Goal: Information Seeking & Learning: Check status

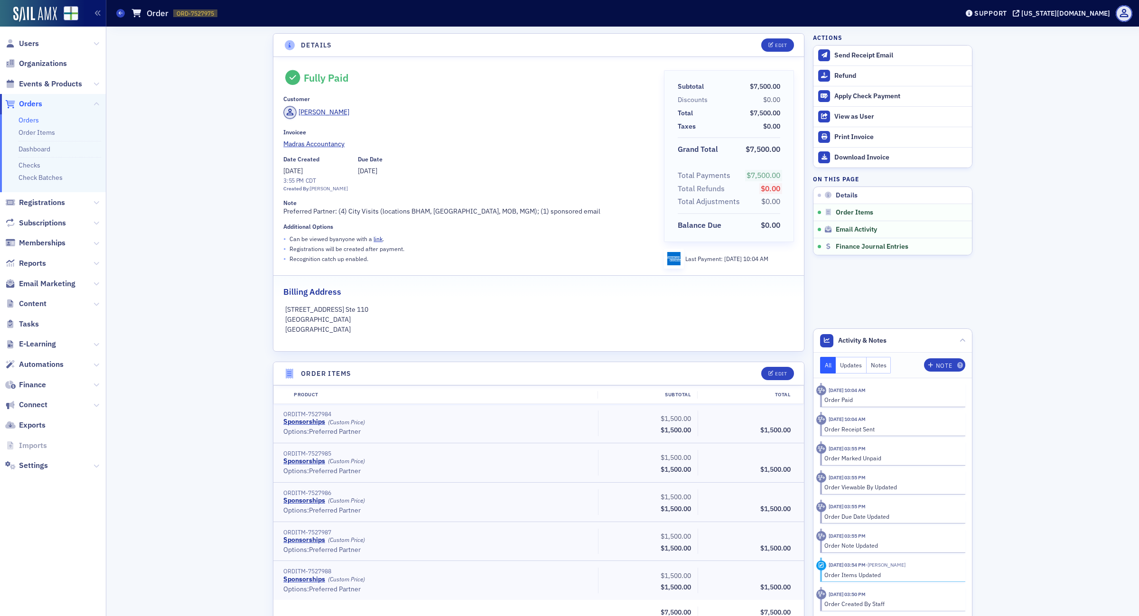
scroll to position [855, 0]
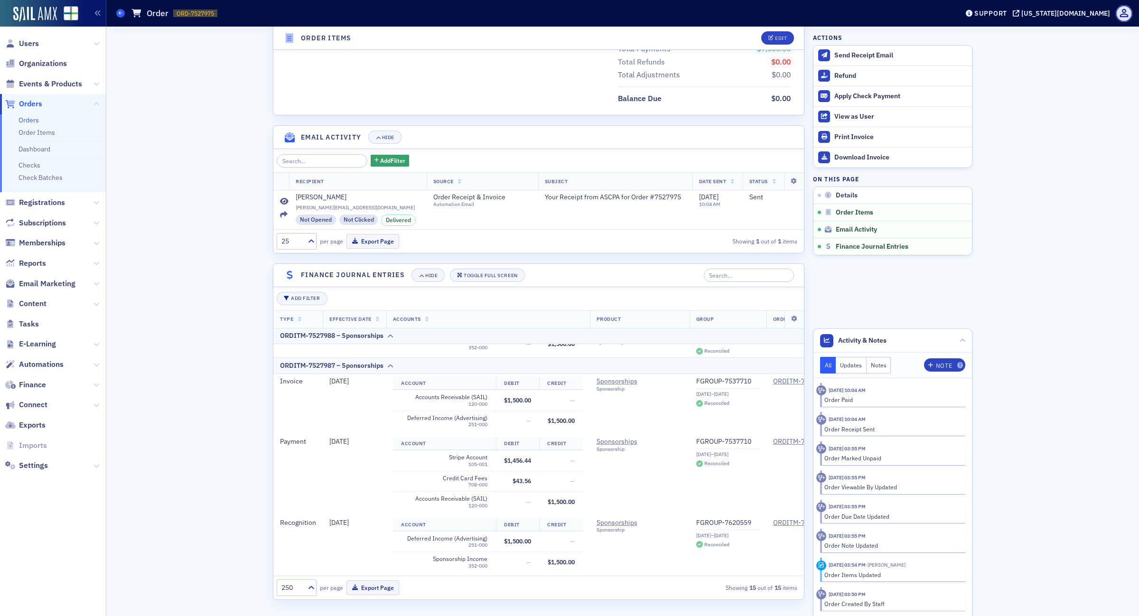
click at [122, 15] on span at bounding box center [120, 13] width 9 height 9
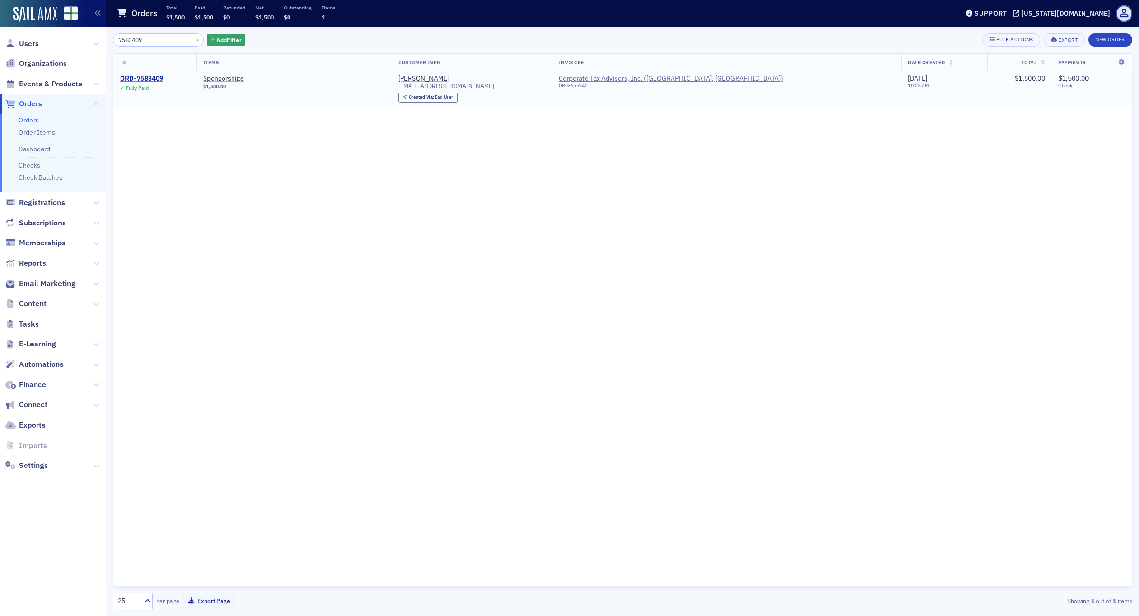
type input "7583409"
click at [157, 82] on div "ORD-7583409" at bounding box center [141, 79] width 43 height 9
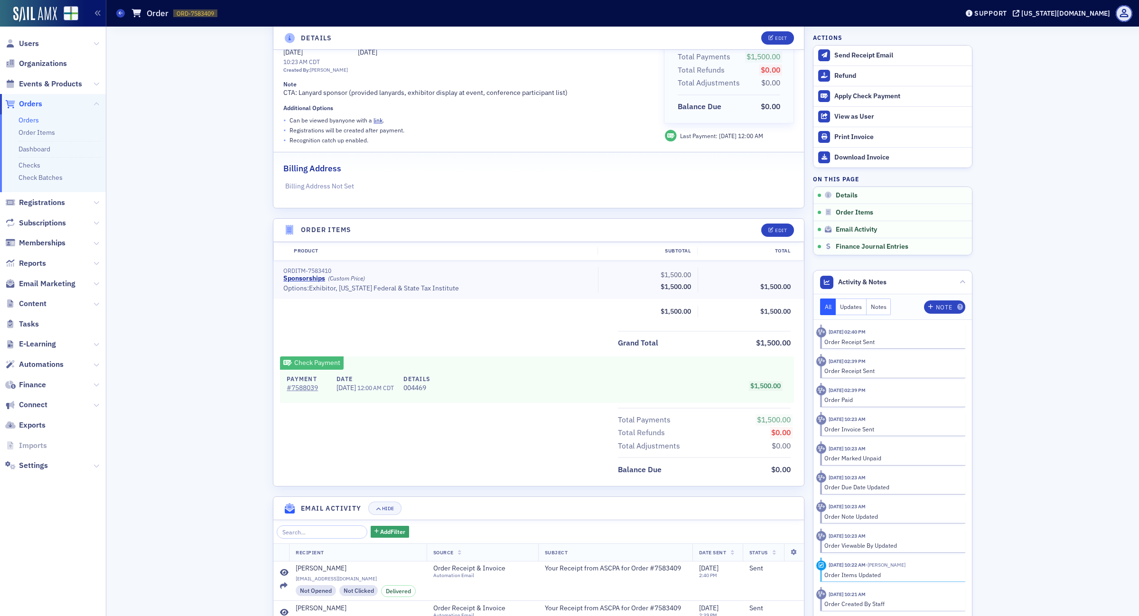
scroll to position [258, 0]
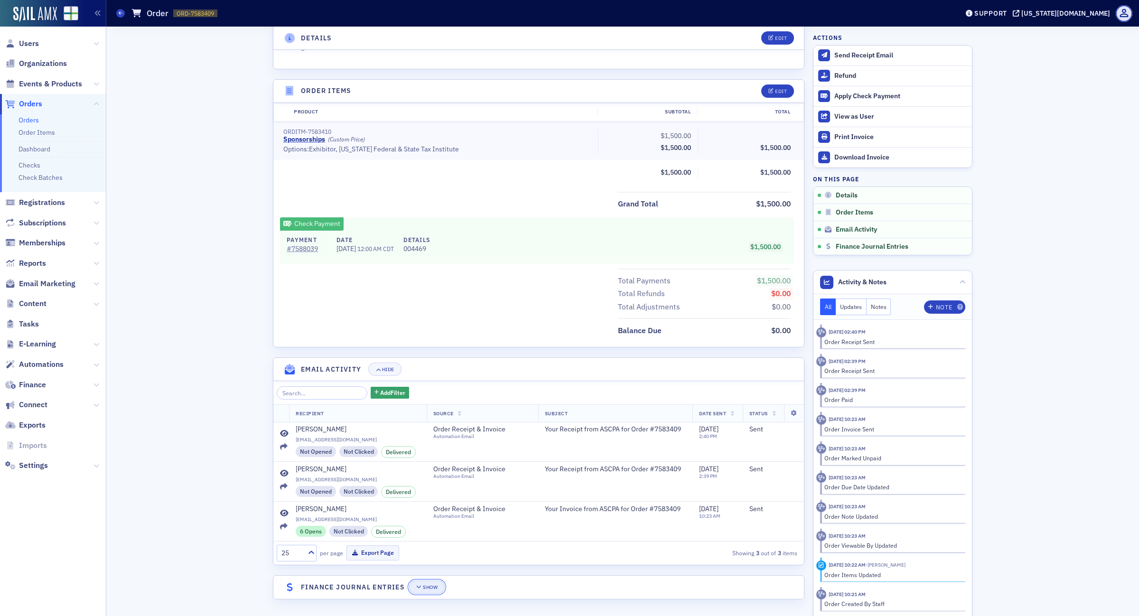
click at [425, 586] on div "Show" at bounding box center [430, 587] width 15 height 5
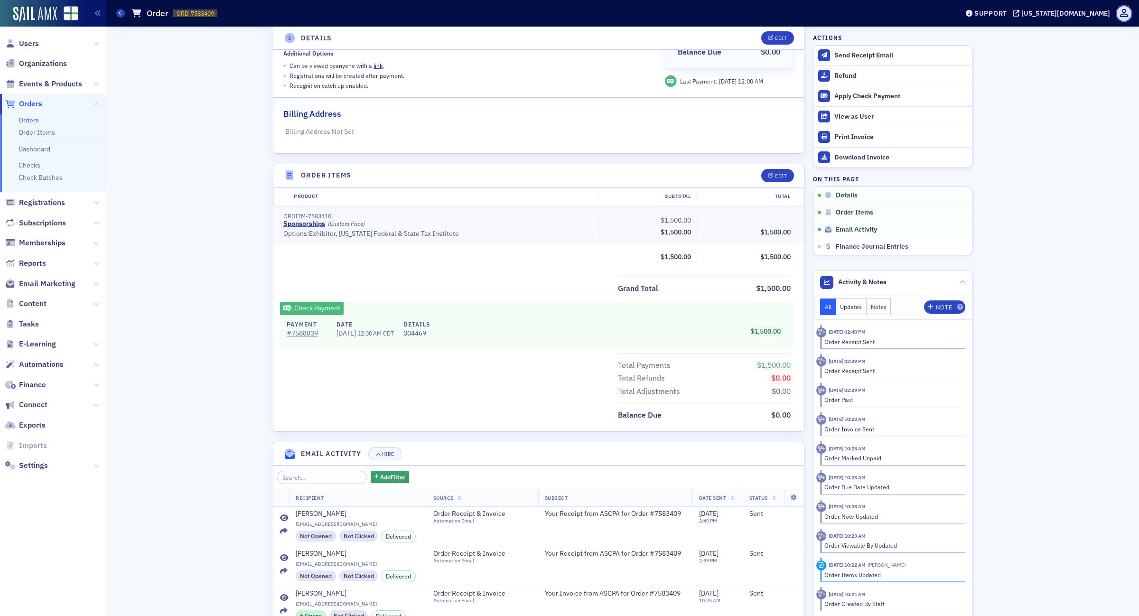
scroll to position [0, 0]
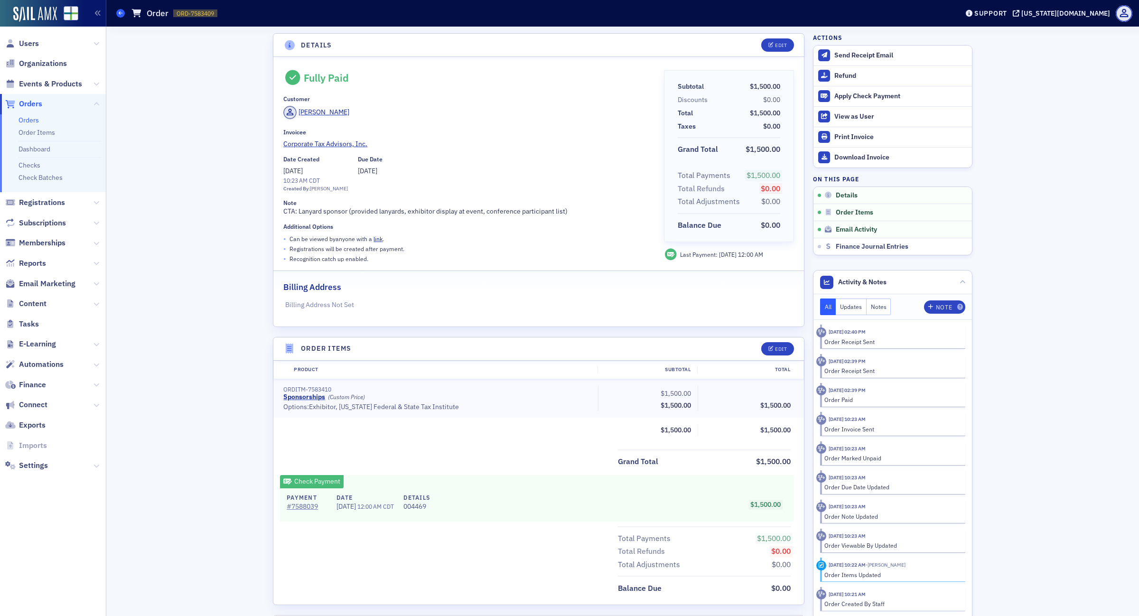
click at [121, 12] on icon at bounding box center [121, 13] width 4 height 4
click at [33, 120] on link "Orders" at bounding box center [29, 120] width 20 height 9
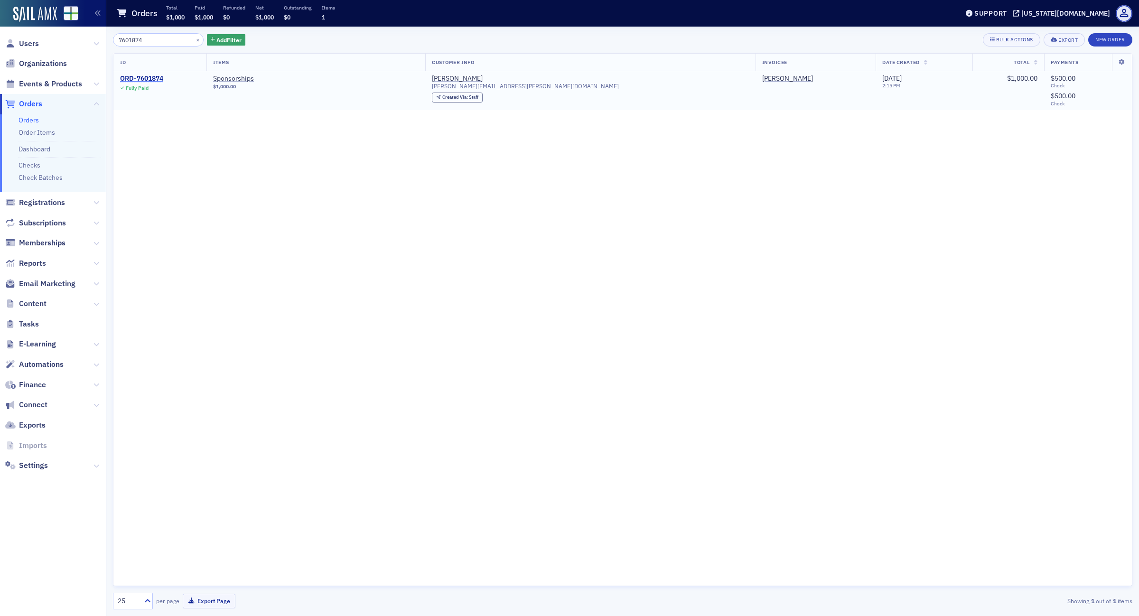
type input "7601874"
click at [163, 79] on div "ORD-7601874" at bounding box center [141, 79] width 43 height 9
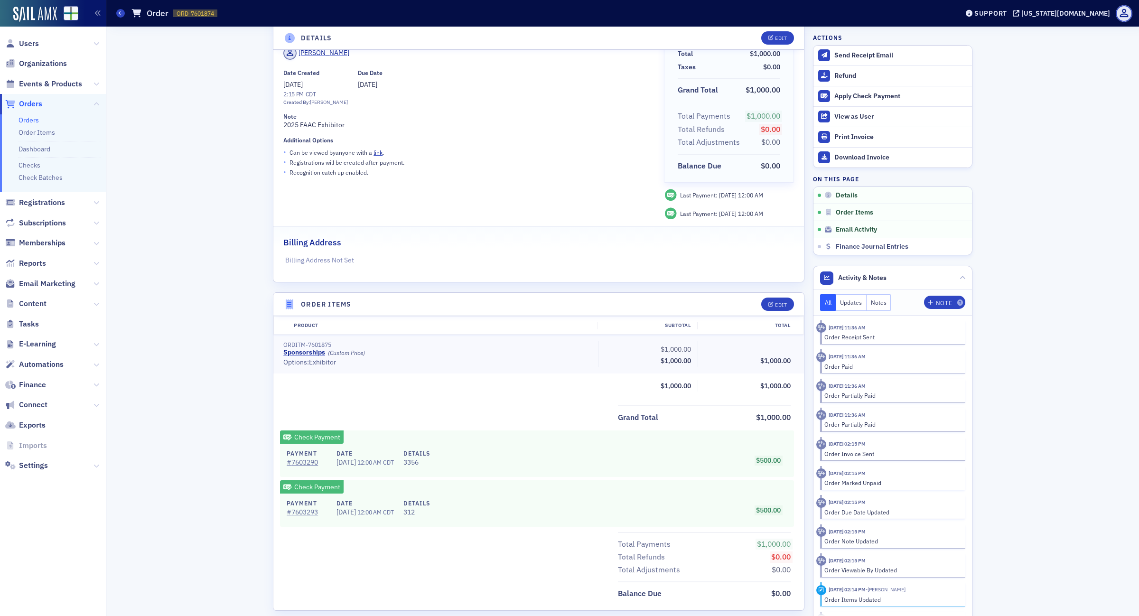
scroll to position [281, 0]
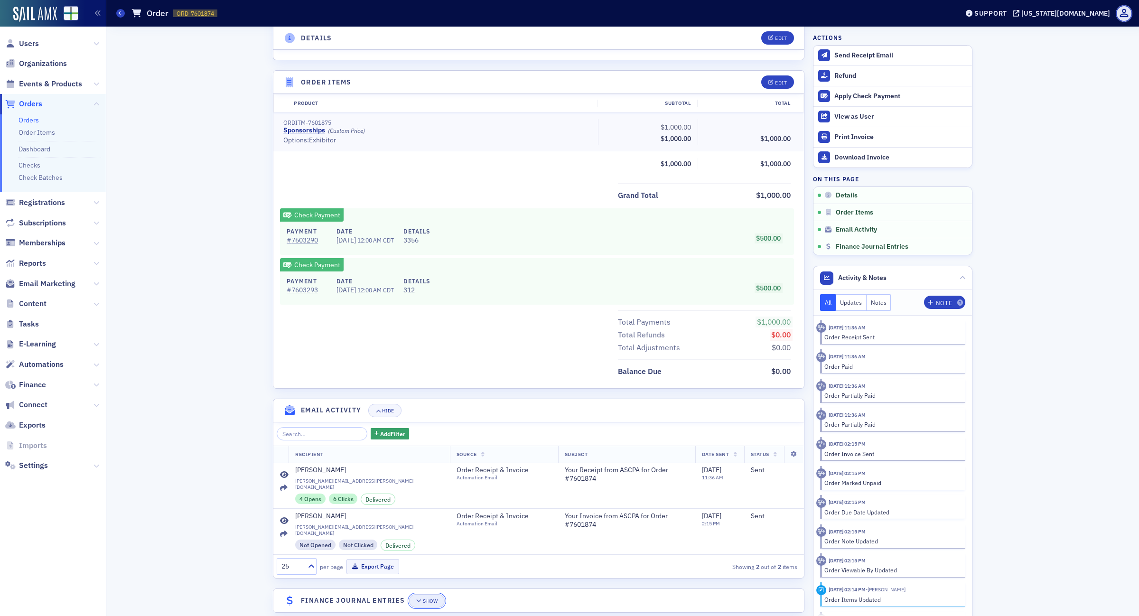
click at [435, 598] on div "Show" at bounding box center [430, 600] width 15 height 5
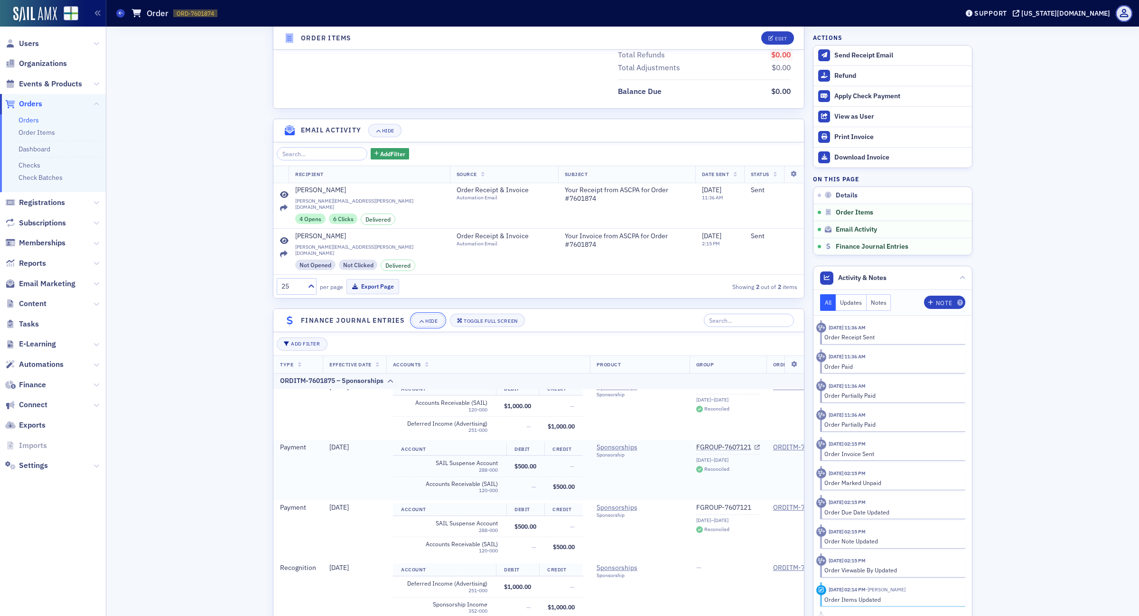
scroll to position [594, 0]
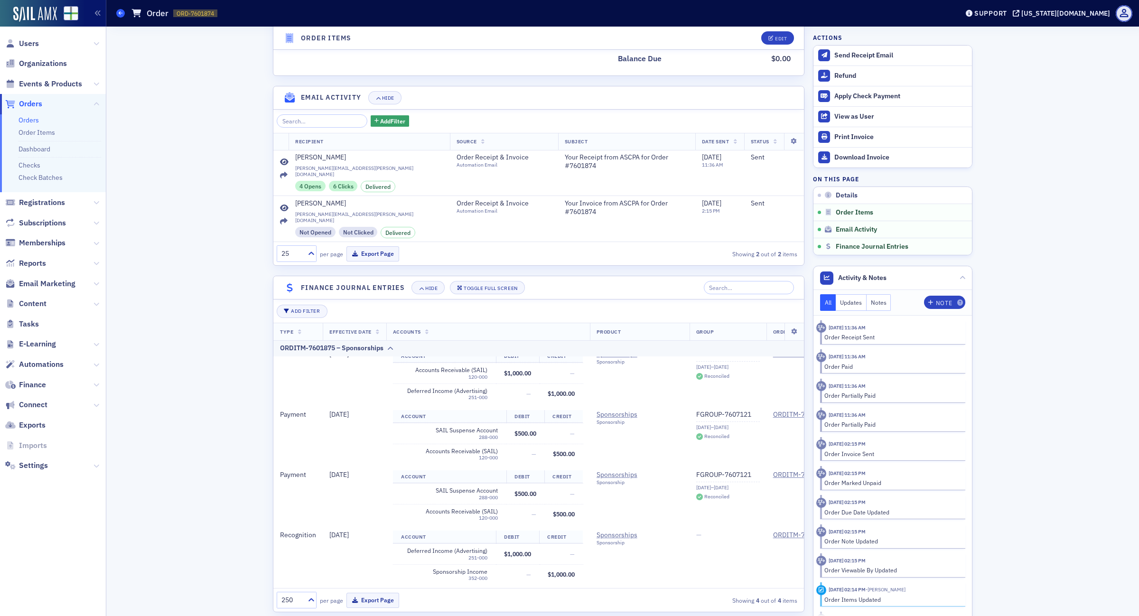
click at [116, 15] on span at bounding box center [120, 13] width 9 height 9
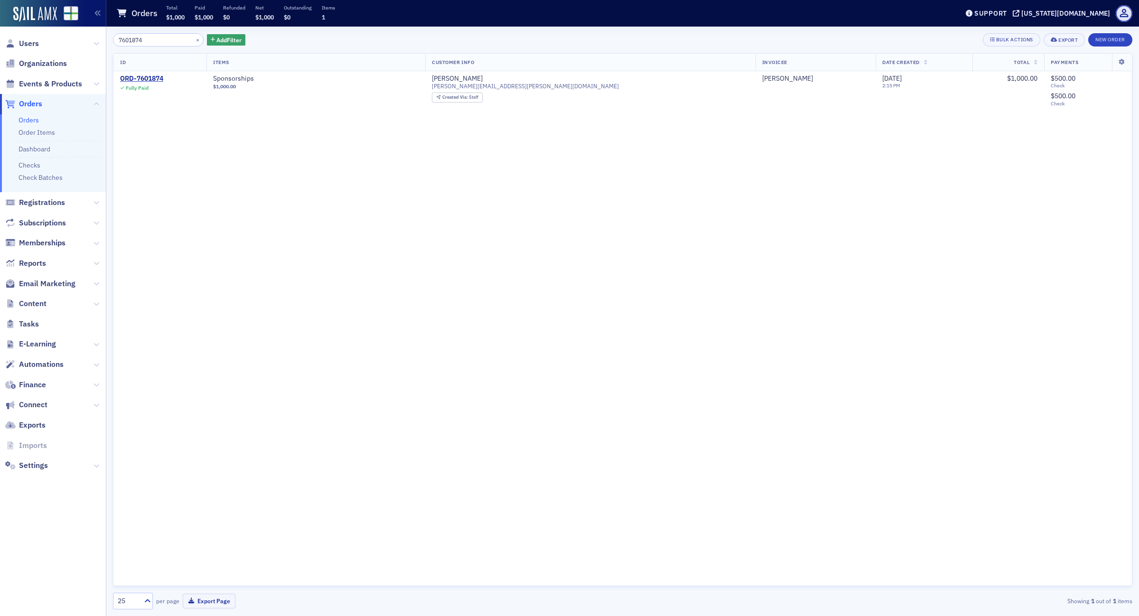
drag, startPoint x: 81, startPoint y: 34, endPoint x: 5, endPoint y: 27, distance: 76.3
click at [5, 27] on div "Users Organizations Events & Products Orders Orders Order Items Dashboard Check…" at bounding box center [569, 308] width 1139 height 616
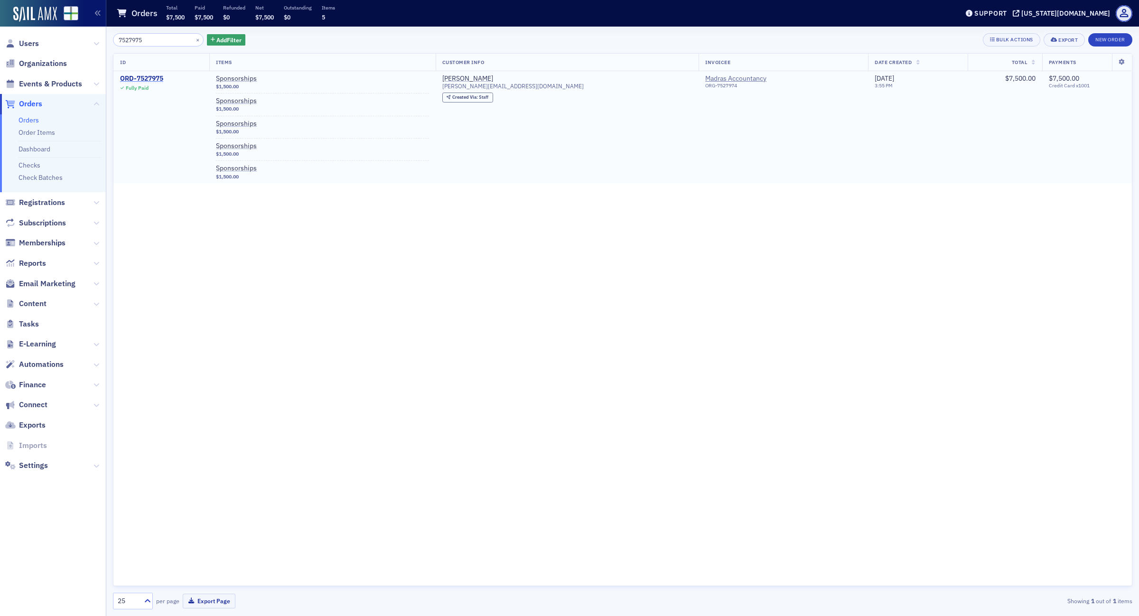
type input "7527975"
click at [158, 76] on div "ORD-7527975" at bounding box center [141, 79] width 43 height 9
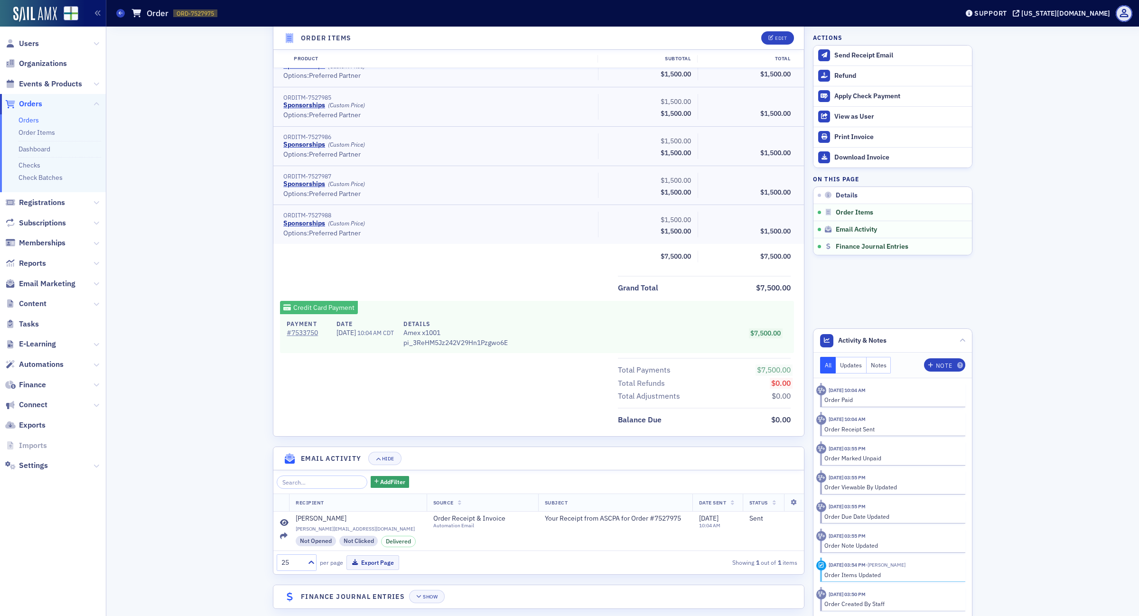
scroll to position [364, 0]
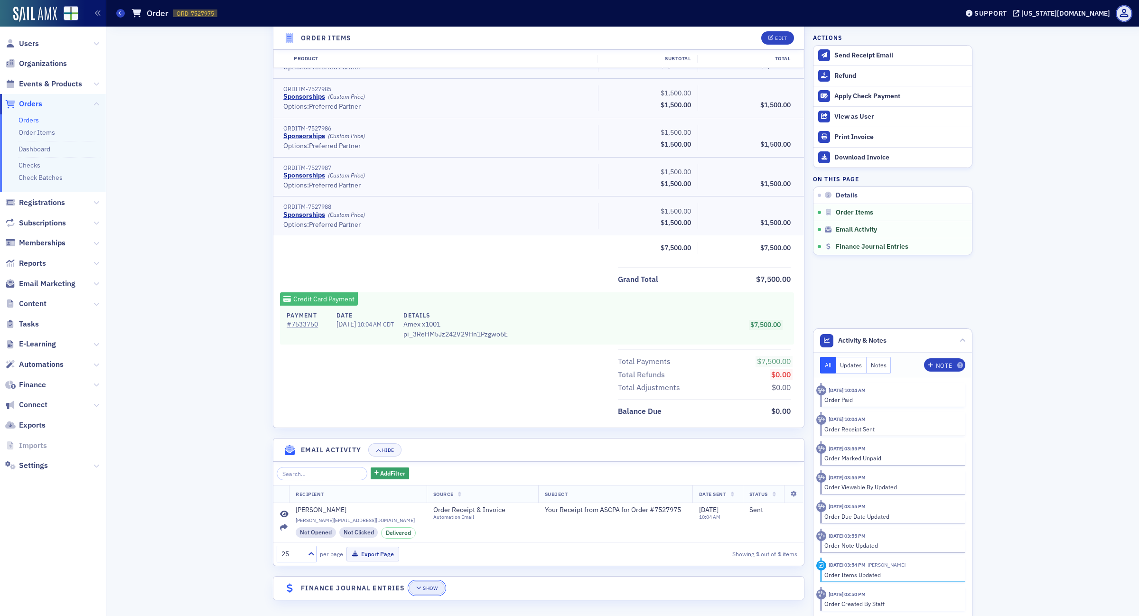
click at [418, 594] on button "Show" at bounding box center [427, 587] width 36 height 13
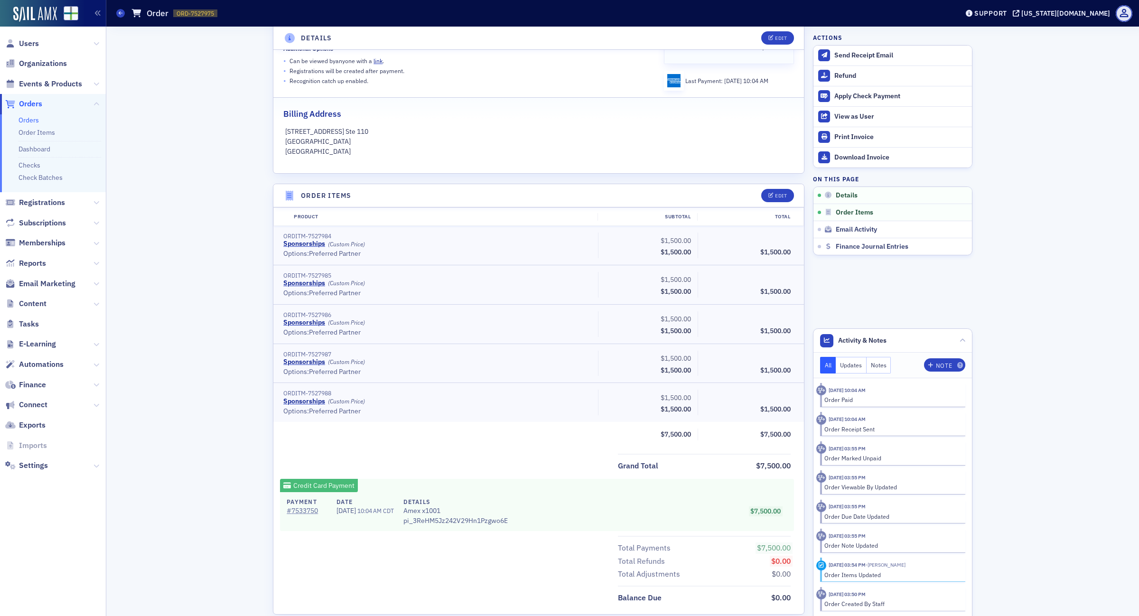
scroll to position [59, 0]
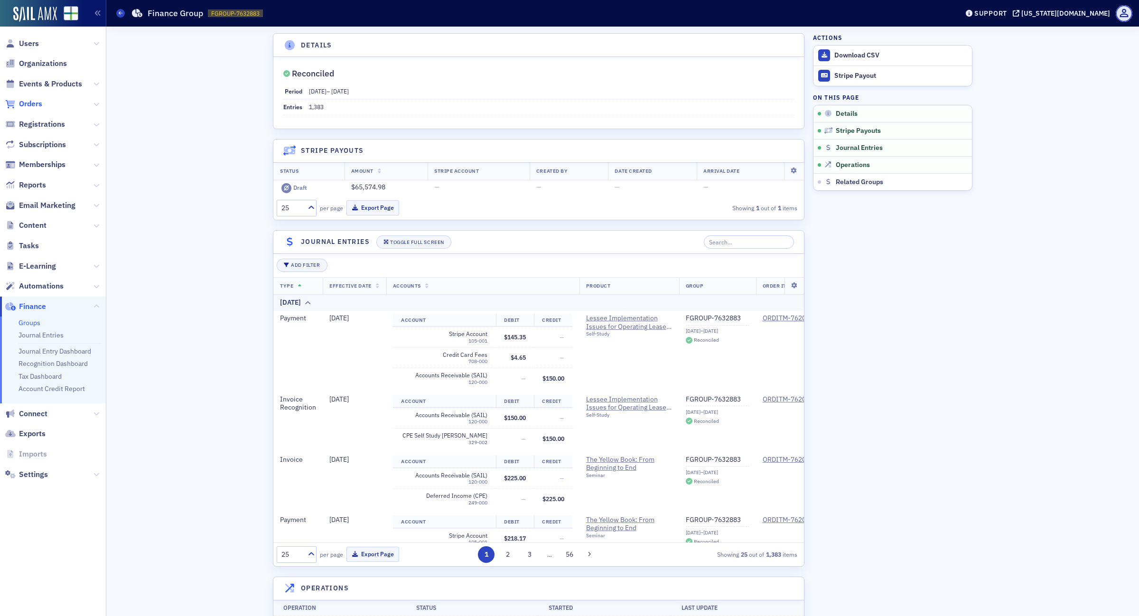
click at [30, 106] on span "Orders" at bounding box center [30, 104] width 23 height 10
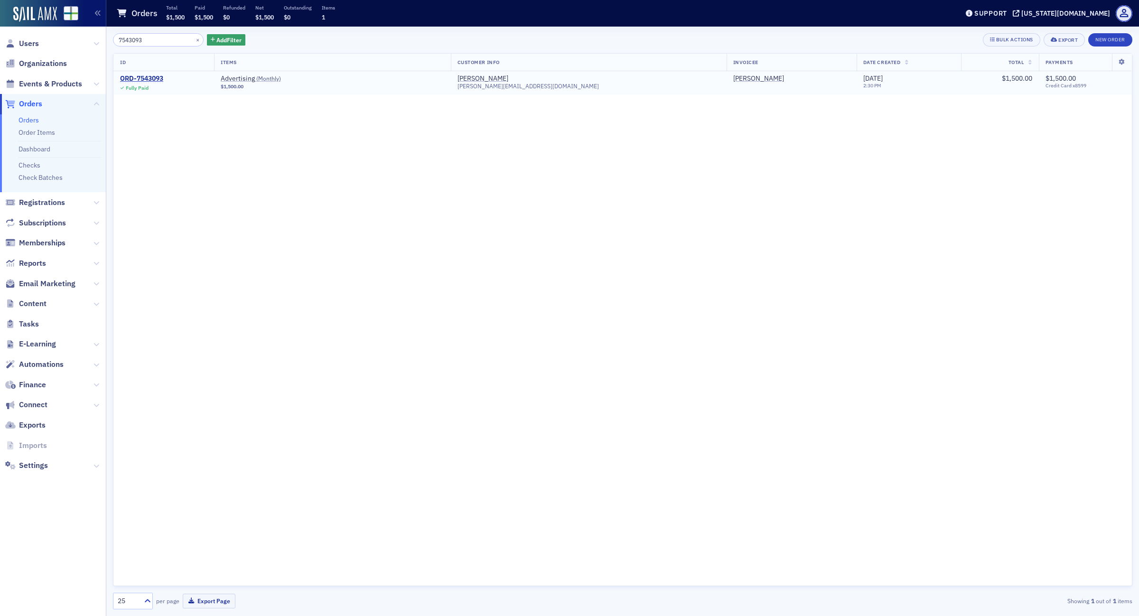
type input "7543093"
click at [155, 84] on span "Fully Paid" at bounding box center [141, 87] width 43 height 9
click at [152, 78] on div "ORD-7543093" at bounding box center [141, 79] width 43 height 9
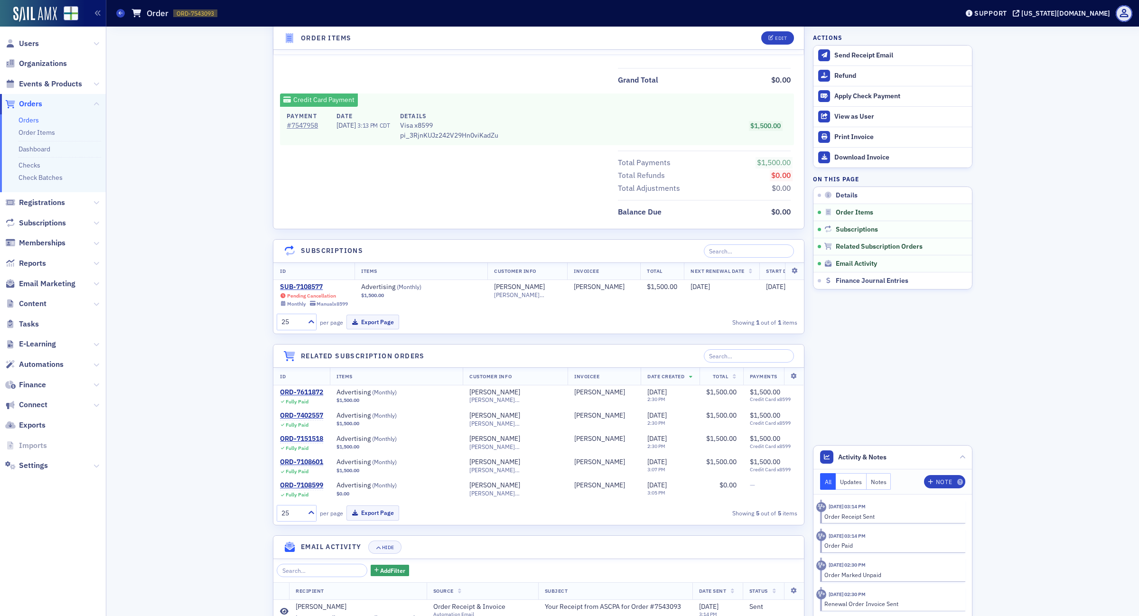
scroll to position [562, 0]
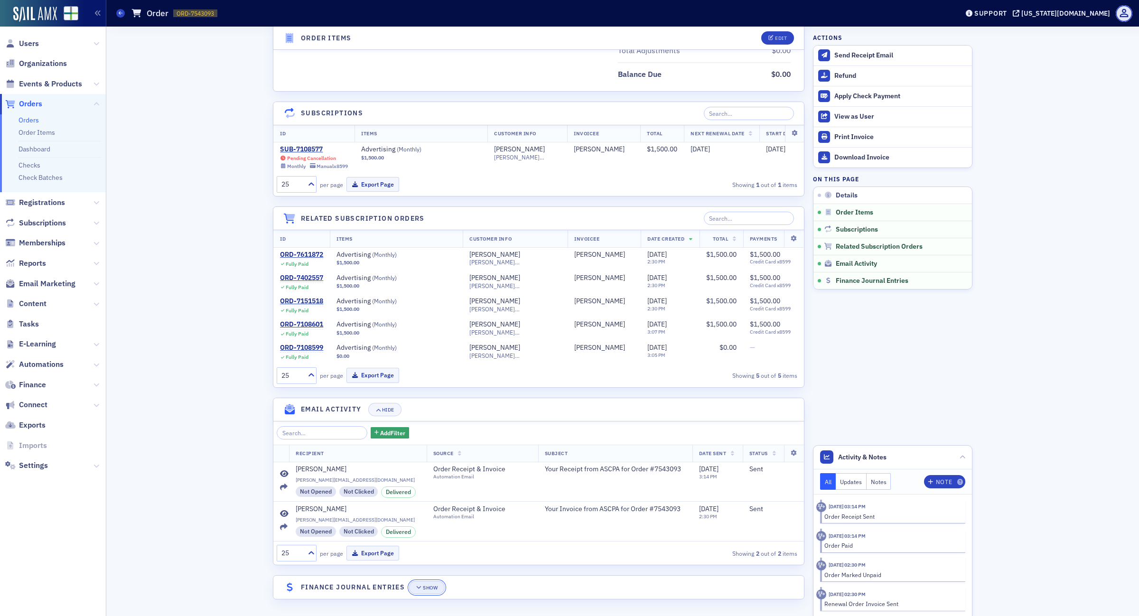
click at [434, 589] on button "Show" at bounding box center [427, 587] width 36 height 13
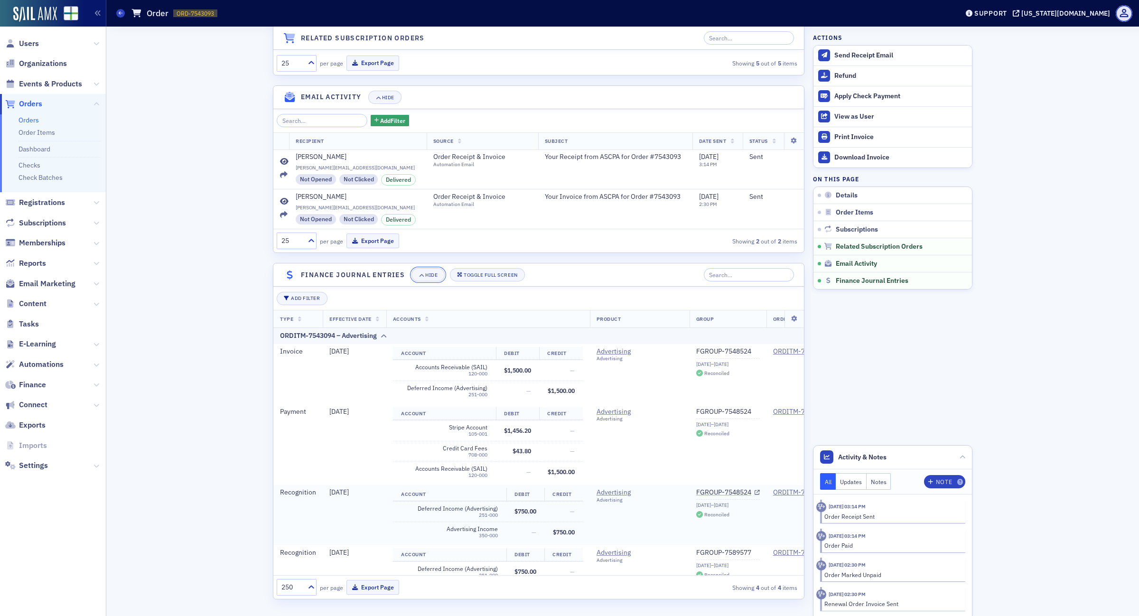
scroll to position [40, 0]
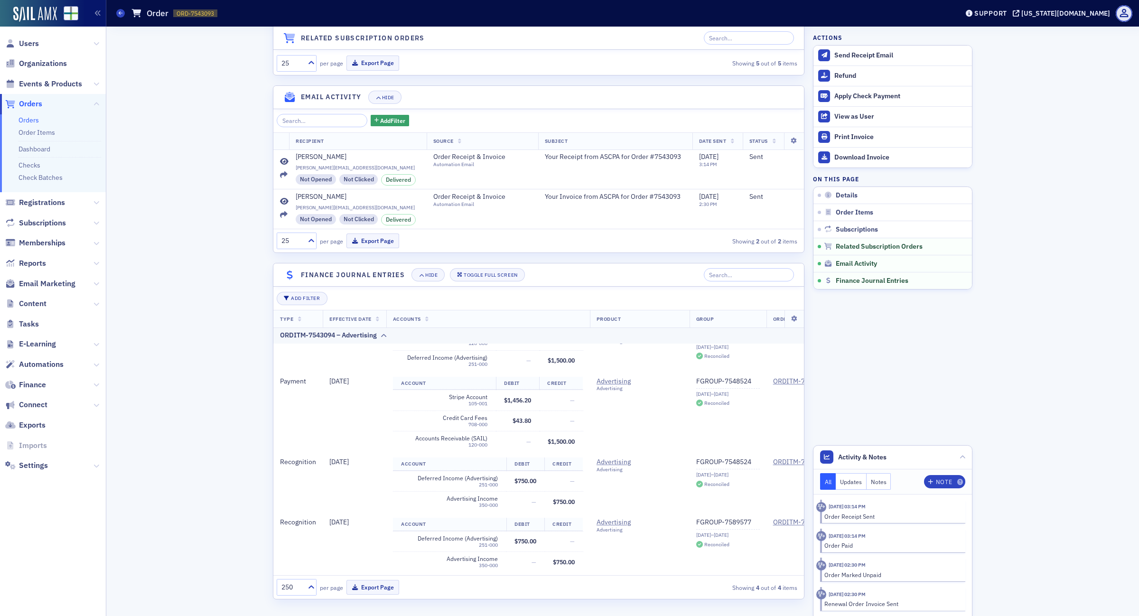
click at [125, 10] on div "Orders Order ORD-7543093 7543093" at bounding box center [530, 13] width 828 height 18
click at [122, 11] on icon at bounding box center [121, 13] width 4 height 4
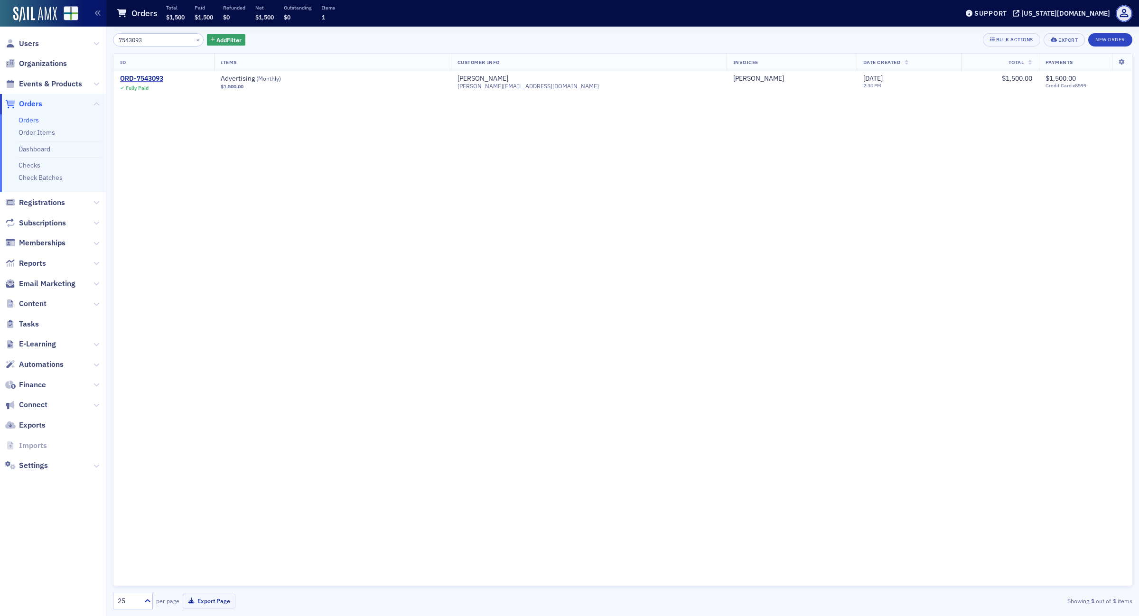
drag, startPoint x: 155, startPoint y: 43, endPoint x: 0, endPoint y: 29, distance: 155.8
click at [0, 30] on div "Users Organizations Events & Products Orders Orders Order Items Dashboard Check…" at bounding box center [569, 308] width 1139 height 616
type input "7594015"
click at [146, 82] on div "ORD-7594015" at bounding box center [141, 79] width 43 height 9
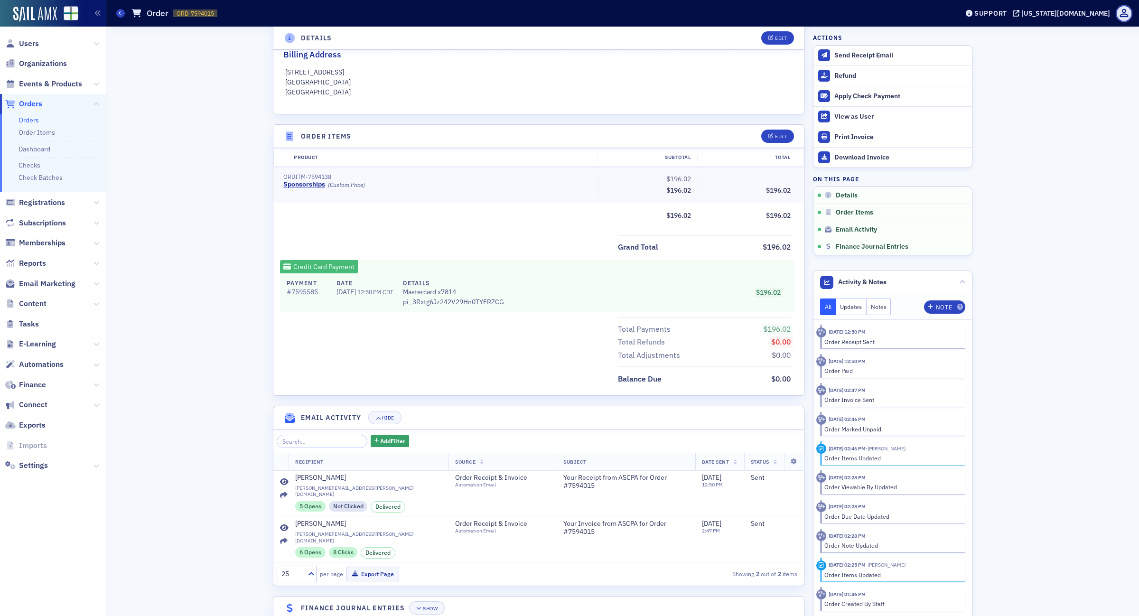
scroll to position [245, 0]
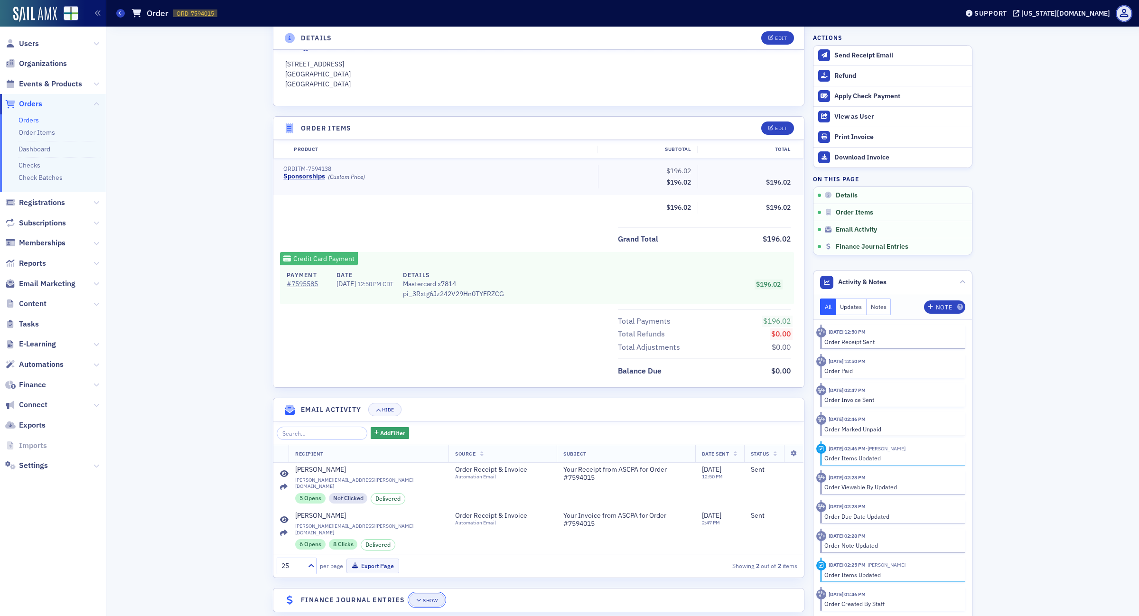
click at [416, 598] on icon "button" at bounding box center [419, 600] width 6 height 5
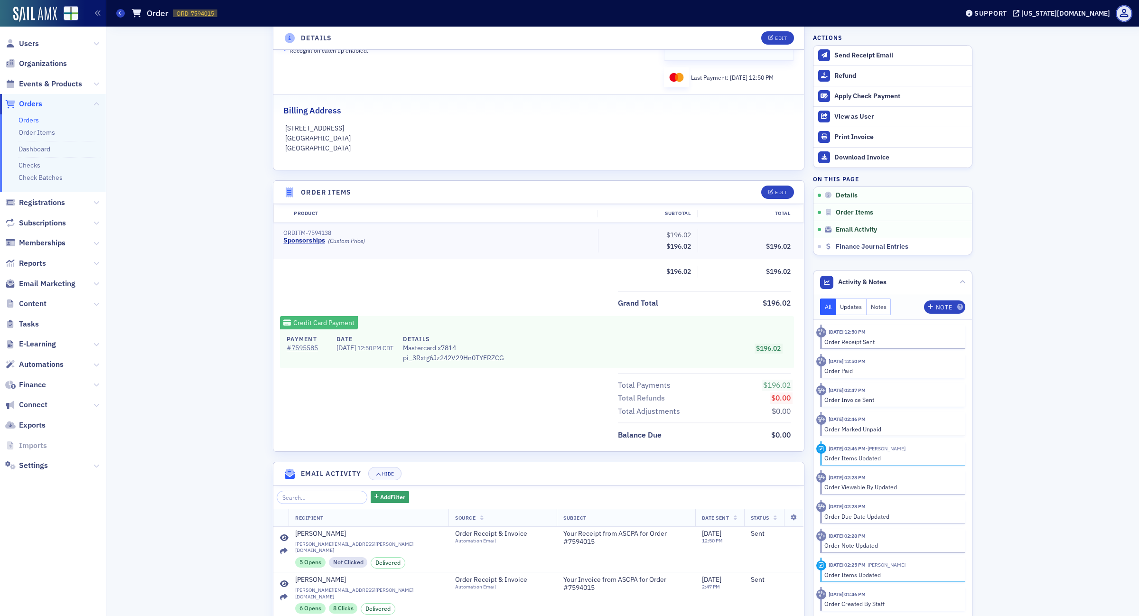
scroll to position [0, 0]
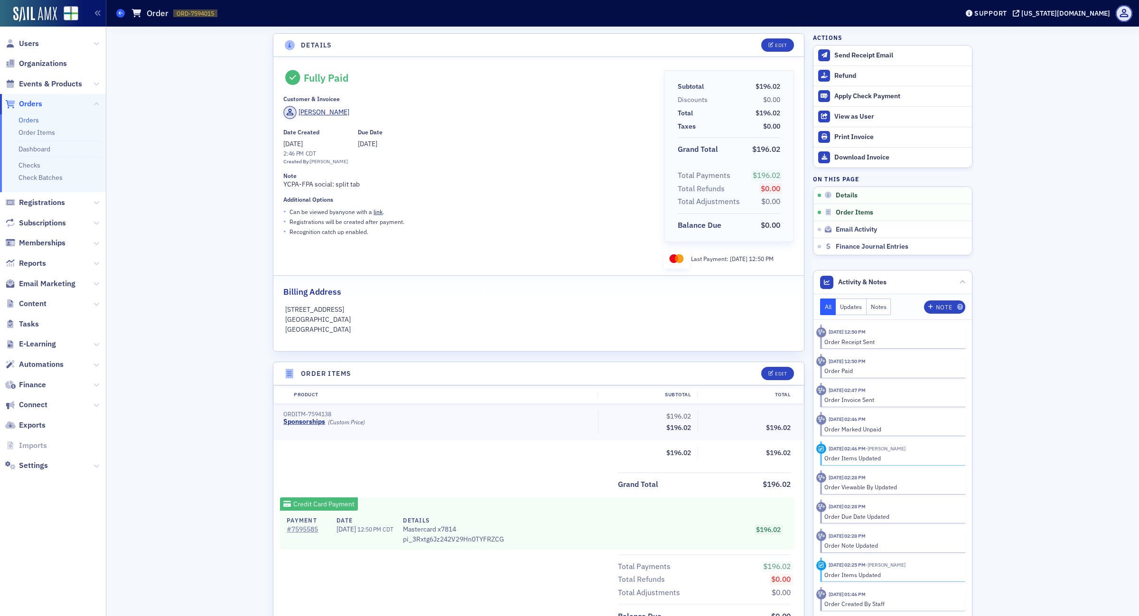
click at [117, 12] on span at bounding box center [120, 13] width 9 height 9
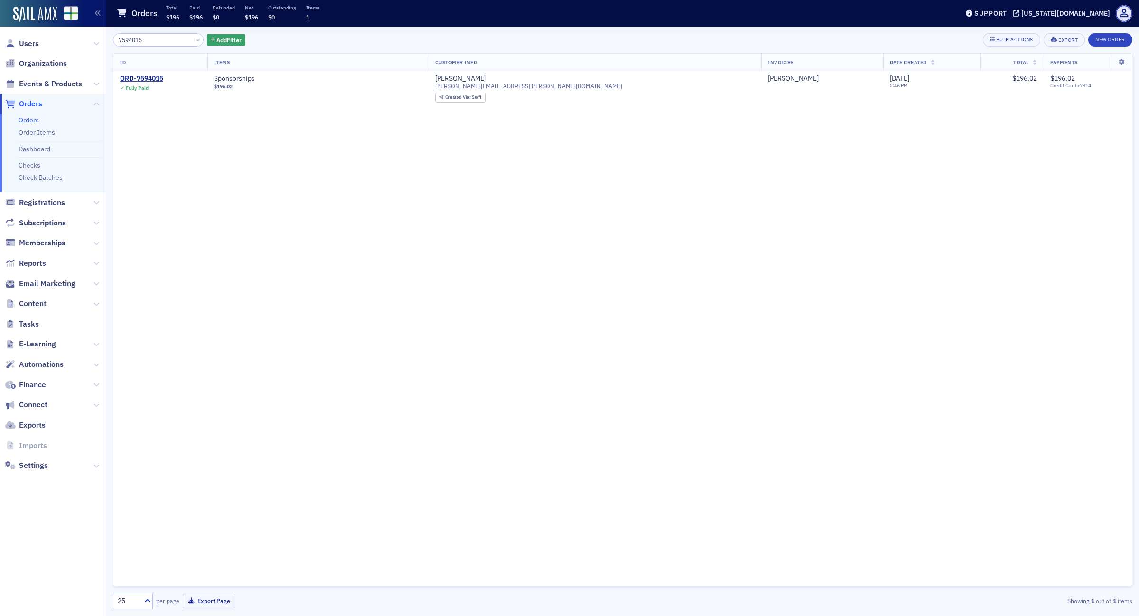
drag, startPoint x: 0, startPoint y: 5, endPoint x: 0, endPoint y: -39, distance: 44.6
click at [0, 0] on html "Users Organizations Events & Products Orders Orders Order Items Dashboard Check…" at bounding box center [569, 308] width 1139 height 616
type input "7588303"
click at [153, 79] on div "ORD-7588303" at bounding box center [141, 79] width 43 height 9
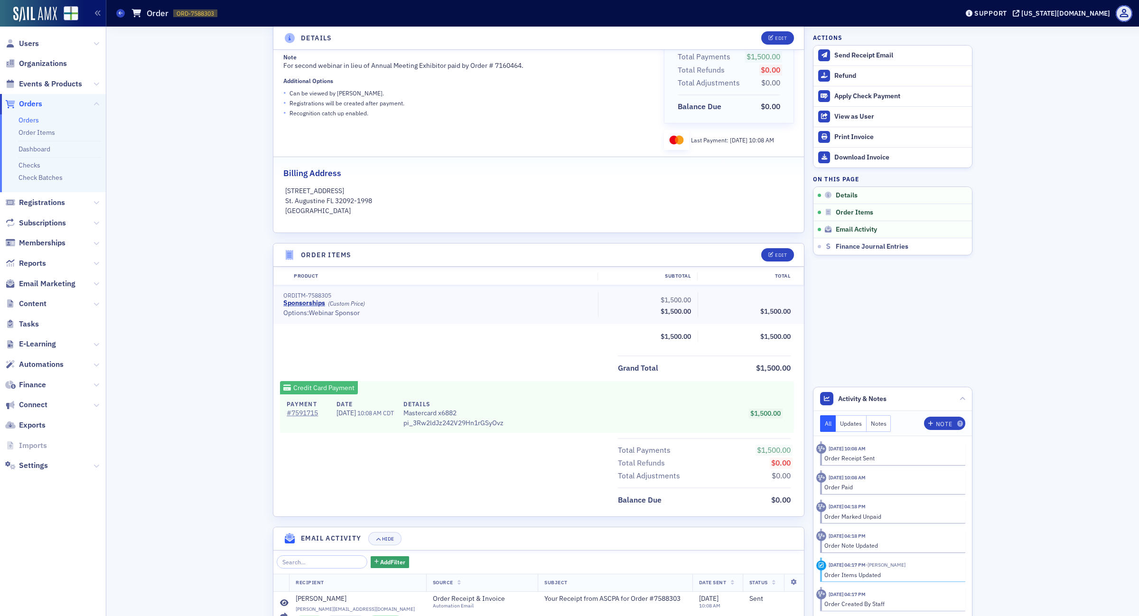
scroll to position [59, 0]
